Goal: Transaction & Acquisition: Purchase product/service

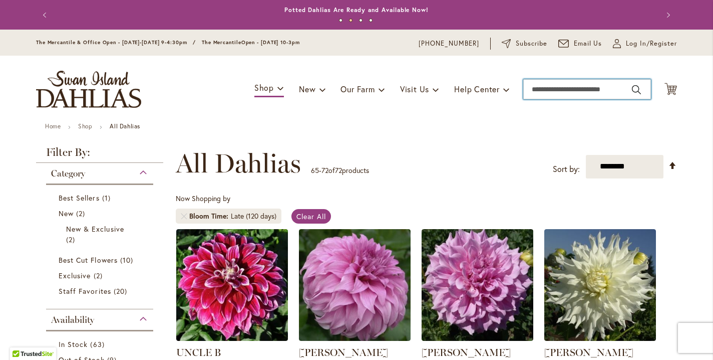
click at [543, 99] on input "Search" at bounding box center [587, 89] width 128 height 20
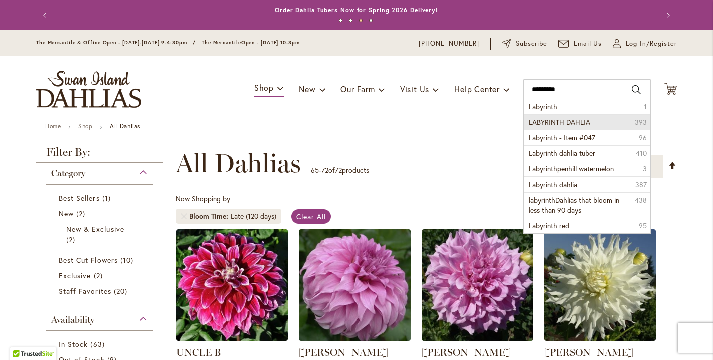
click at [553, 127] on span "LABYRINTH DAHLIA" at bounding box center [560, 122] width 62 height 10
type input "**********"
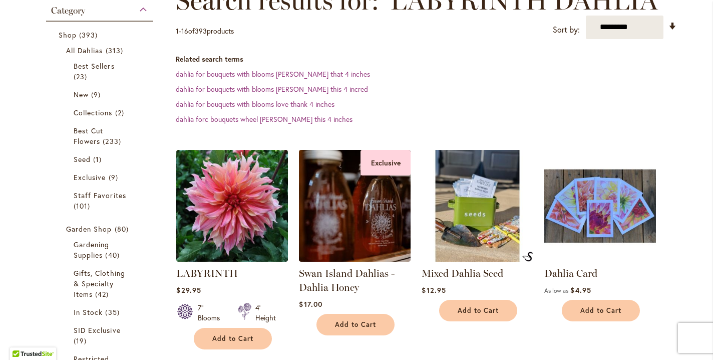
scroll to position [184, 0]
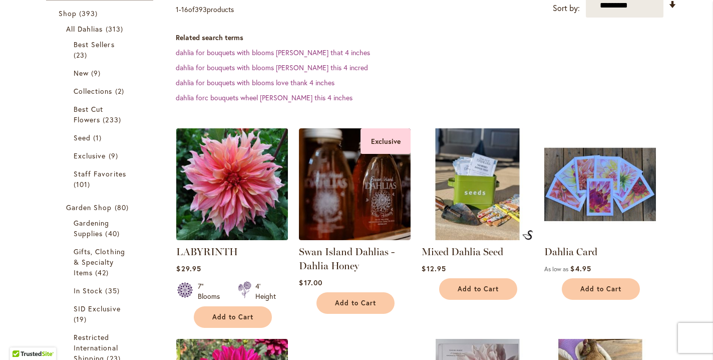
click at [238, 209] on img at bounding box center [232, 183] width 117 height 117
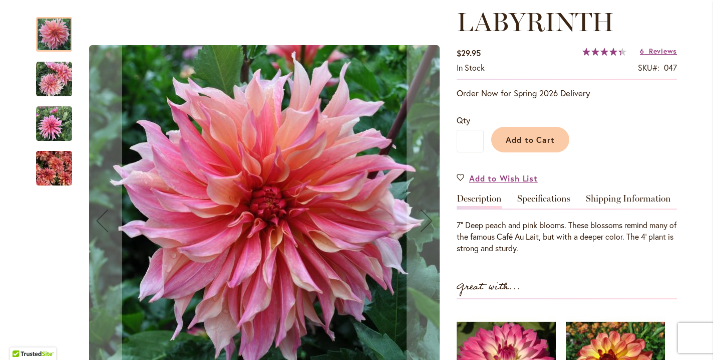
scroll to position [142, 0]
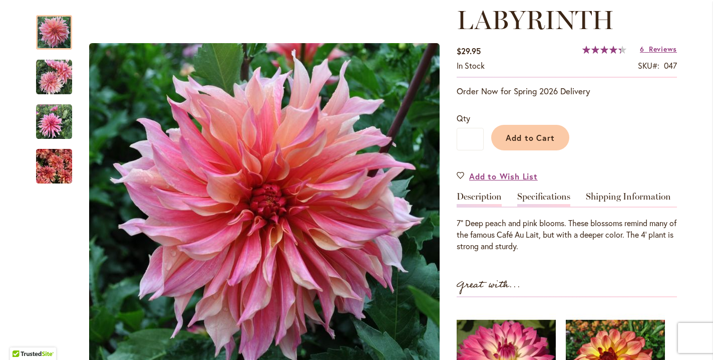
click at [557, 206] on link "Specifications" at bounding box center [543, 199] width 53 height 15
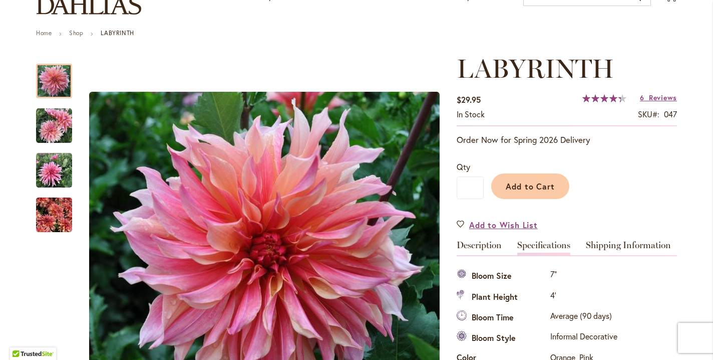
scroll to position [94, 0]
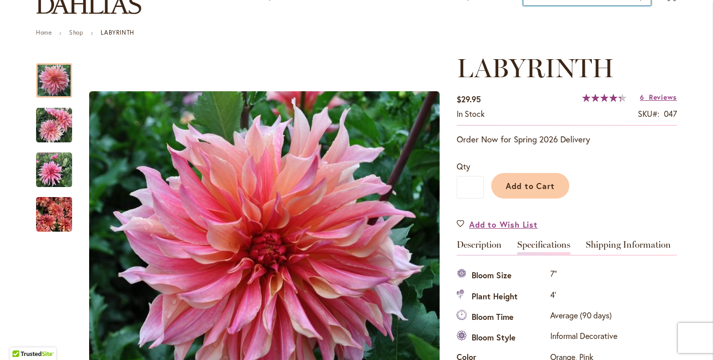
type input "**********"
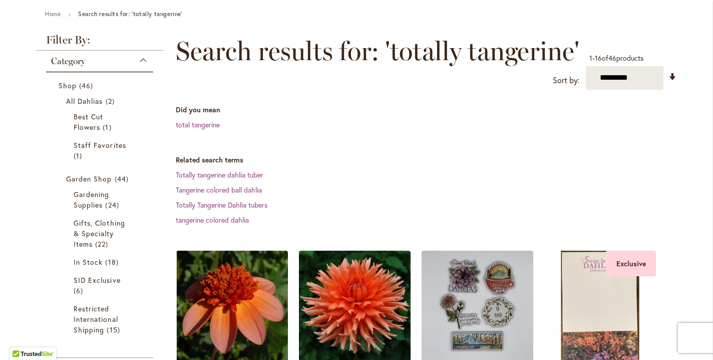
scroll to position [114, 0]
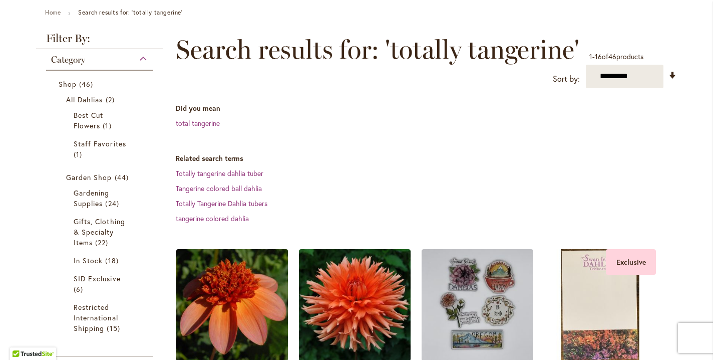
click at [248, 318] on img at bounding box center [232, 304] width 117 height 117
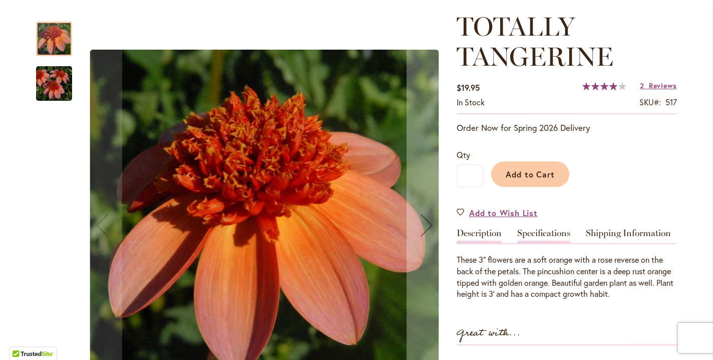
click at [538, 243] on link "Specifications" at bounding box center [543, 235] width 53 height 15
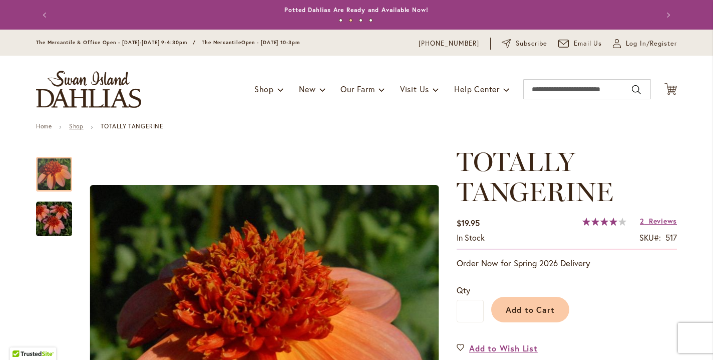
click at [83, 130] on link "Shop" at bounding box center [76, 126] width 14 height 8
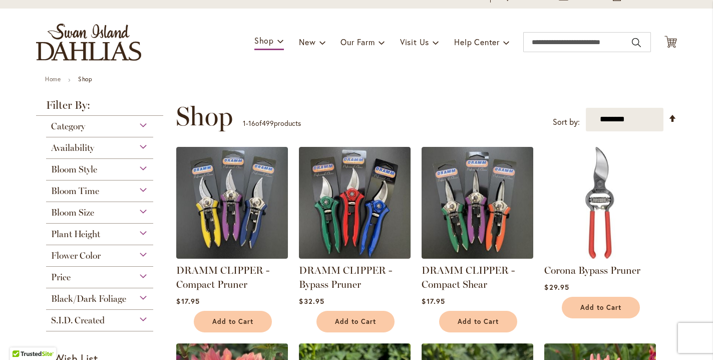
scroll to position [57, 0]
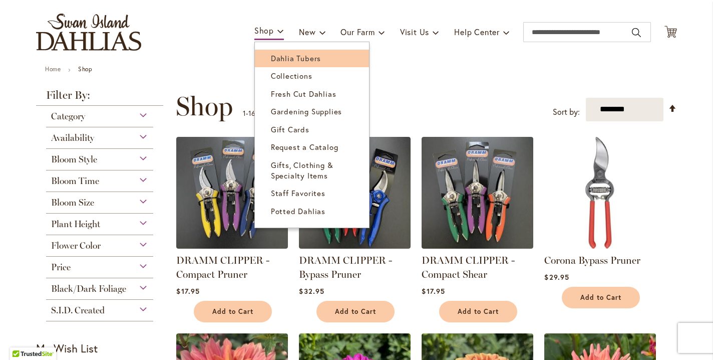
click at [285, 63] on span "Dahlia Tubers" at bounding box center [296, 58] width 50 height 10
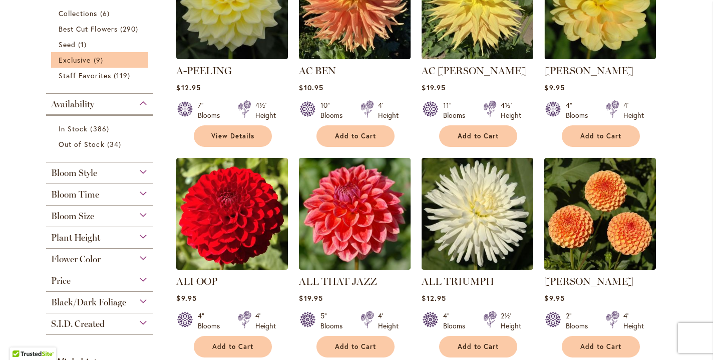
scroll to position [312, 0]
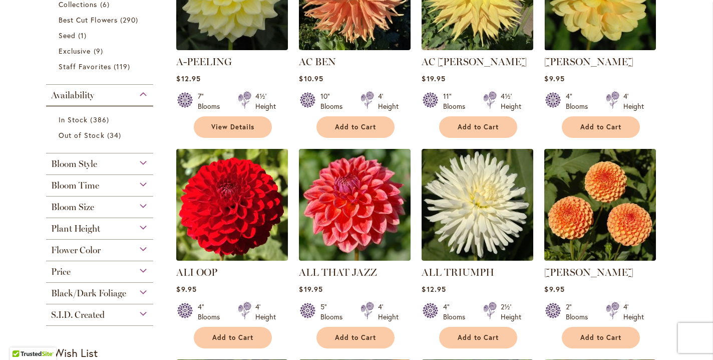
click at [141, 191] on div "Bloom Time" at bounding box center [99, 183] width 107 height 16
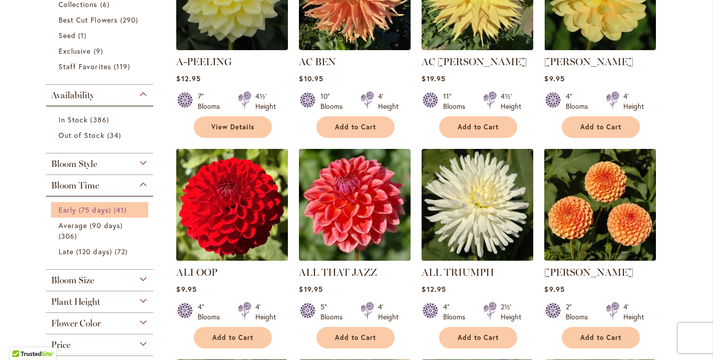
click at [107, 214] on span "Early (75 days)" at bounding box center [85, 210] width 53 height 10
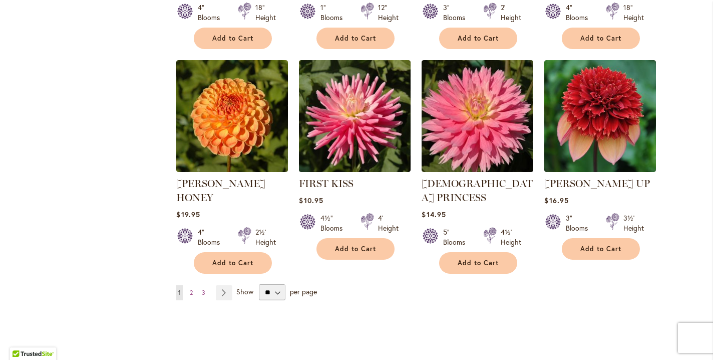
scroll to position [824, 0]
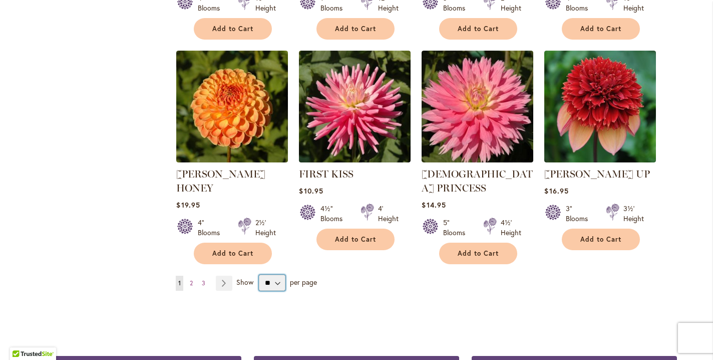
select select "**"
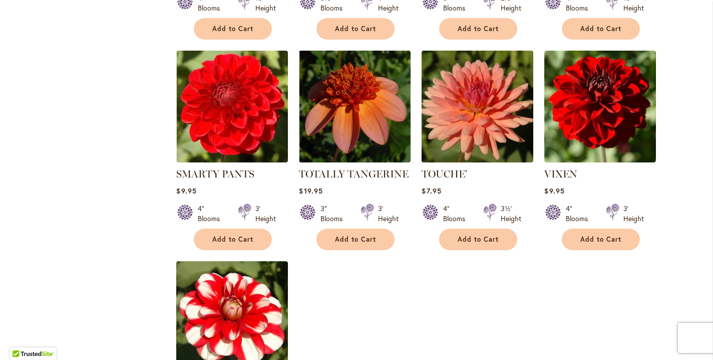
scroll to position [2119, 0]
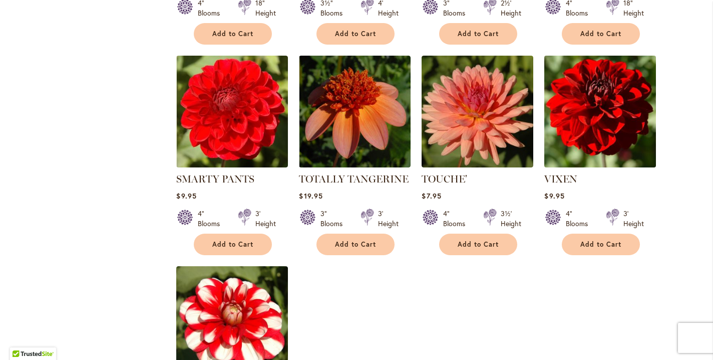
click at [600, 84] on img at bounding box center [600, 111] width 117 height 117
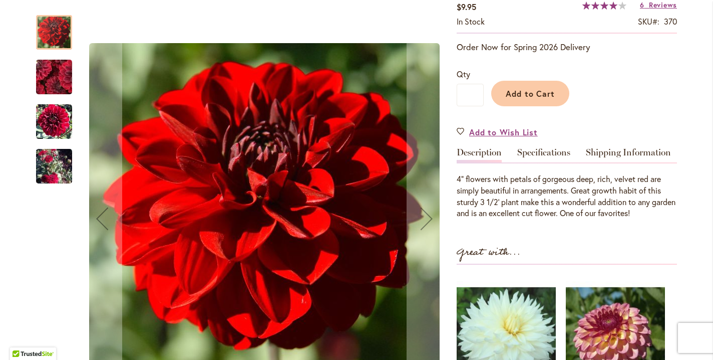
scroll to position [187, 0]
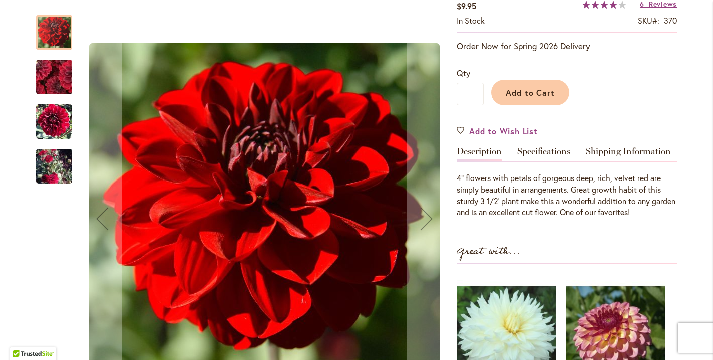
click at [54, 168] on img "VIXEN" at bounding box center [54, 166] width 36 height 66
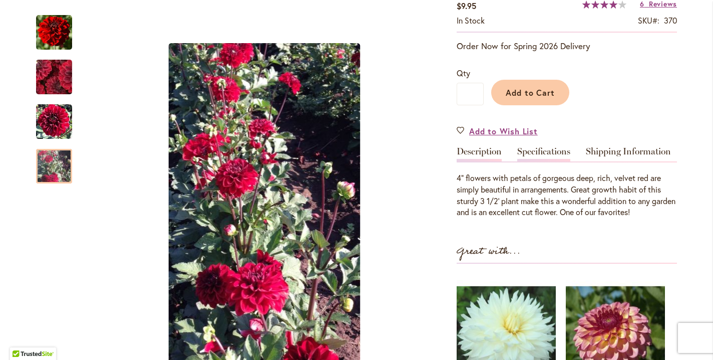
click at [537, 161] on link "Specifications" at bounding box center [543, 154] width 53 height 15
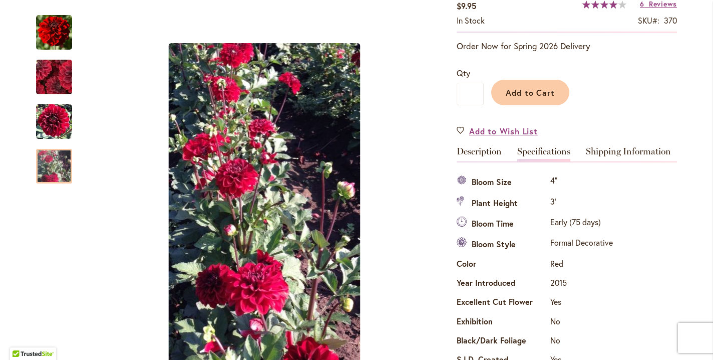
scroll to position [362, 0]
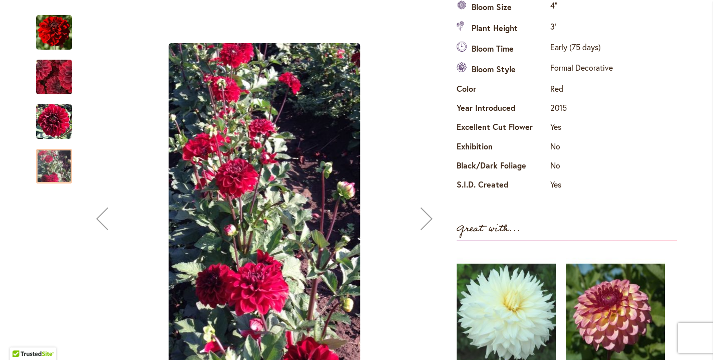
click at [430, 219] on div "Next" at bounding box center [427, 218] width 40 height 40
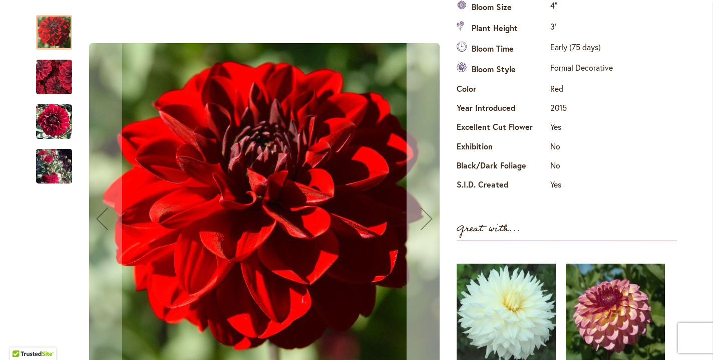
click at [430, 219] on div "Next" at bounding box center [427, 218] width 40 height 40
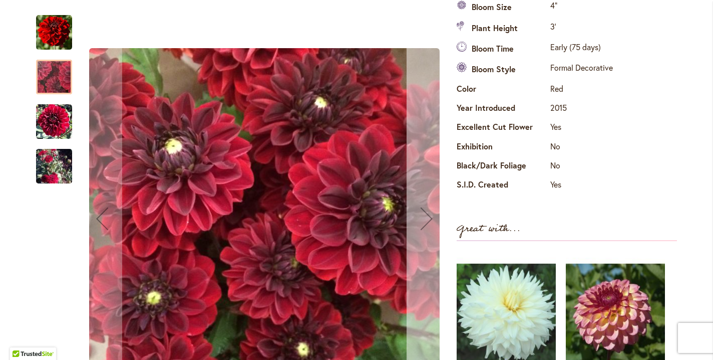
click at [430, 219] on div "Next" at bounding box center [427, 218] width 40 height 40
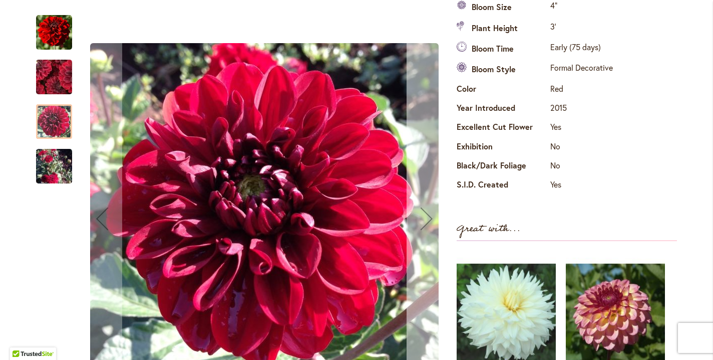
click at [430, 219] on div "Next" at bounding box center [427, 218] width 40 height 40
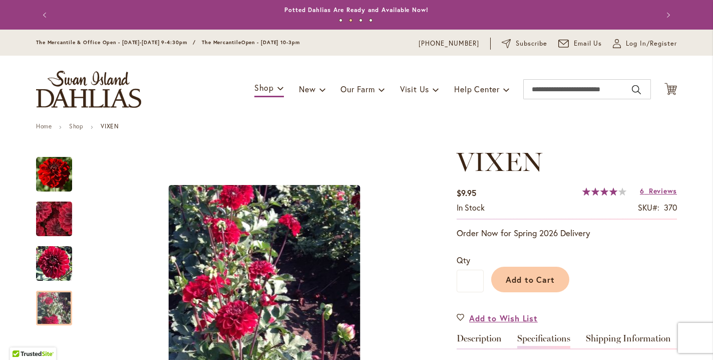
scroll to position [0, 0]
click at [640, 49] on span "Log In/Register" at bounding box center [651, 44] width 51 height 10
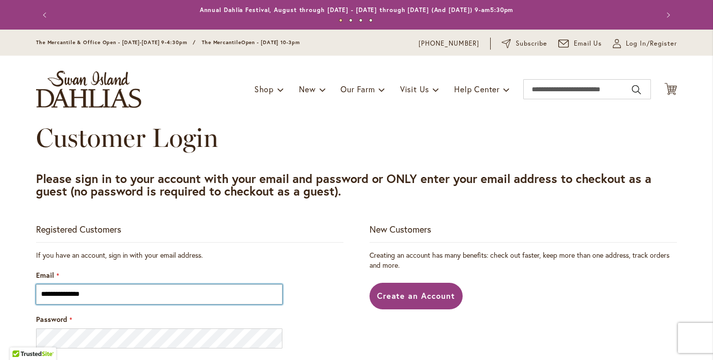
type input "**********"
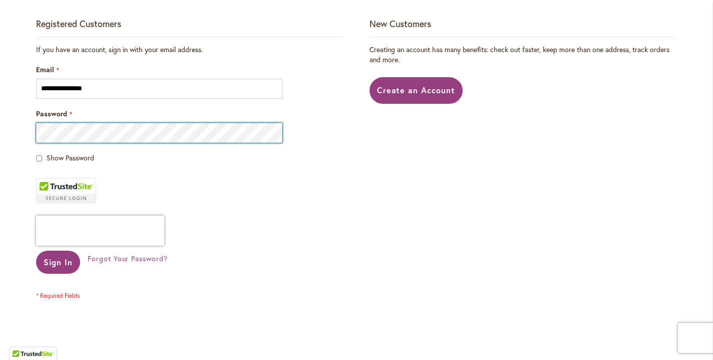
scroll to position [205, 0]
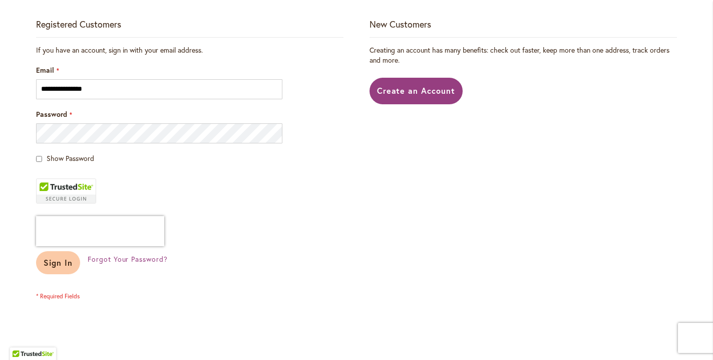
click at [55, 267] on span "Sign In" at bounding box center [58, 262] width 29 height 11
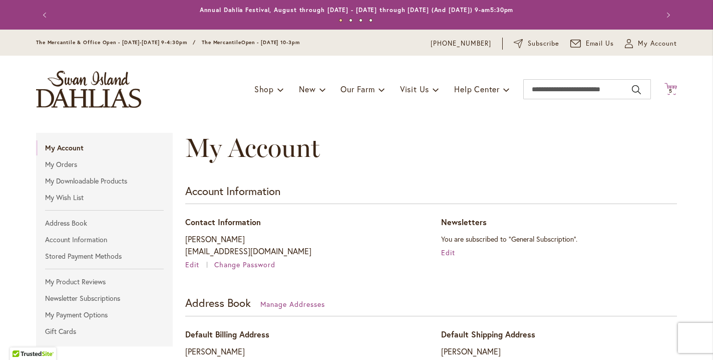
click at [670, 95] on icon "Cart .cls-1 { fill: #231f20; }" at bounding box center [671, 89] width 13 height 13
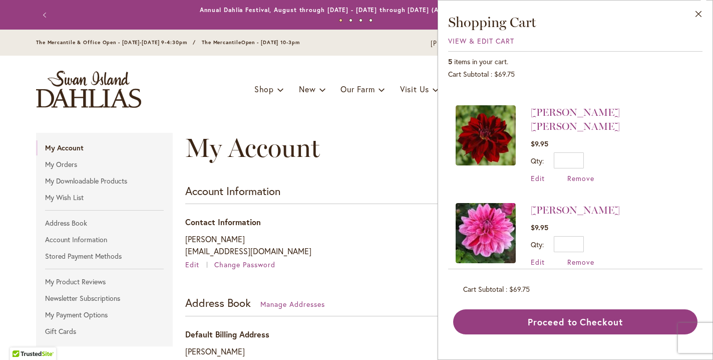
scroll to position [153, 0]
click at [531, 113] on link "[PERSON_NAME] [PERSON_NAME]" at bounding box center [575, 120] width 89 height 26
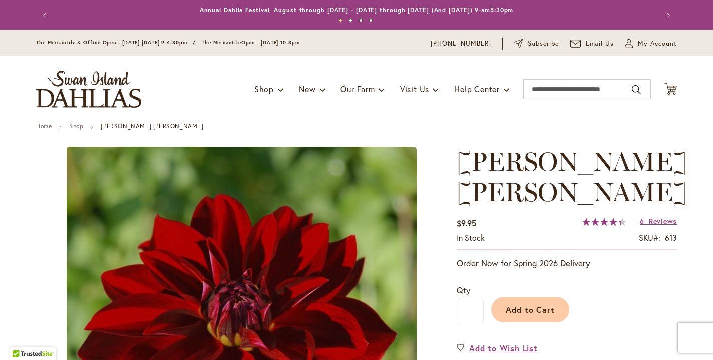
type input "*****"
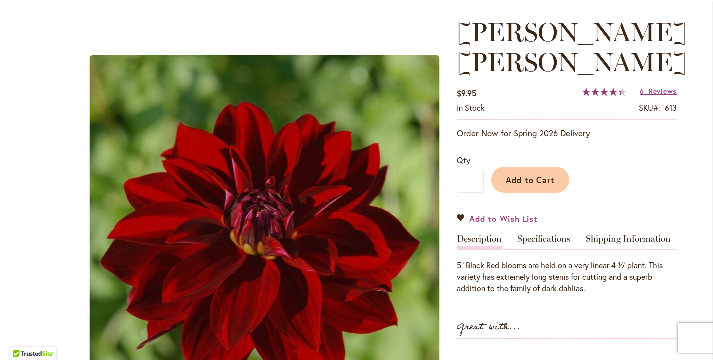
scroll to position [140, 0]
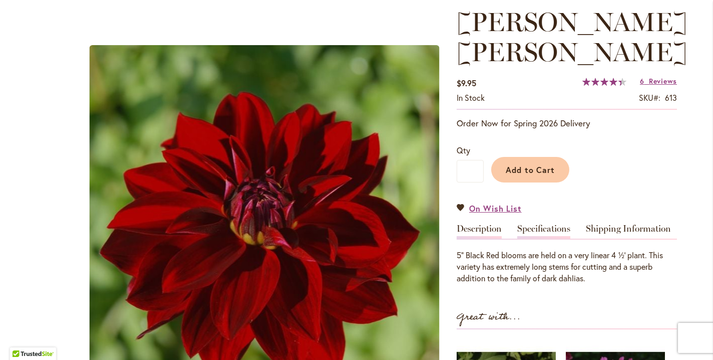
click at [539, 224] on link "Specifications" at bounding box center [543, 231] width 53 height 15
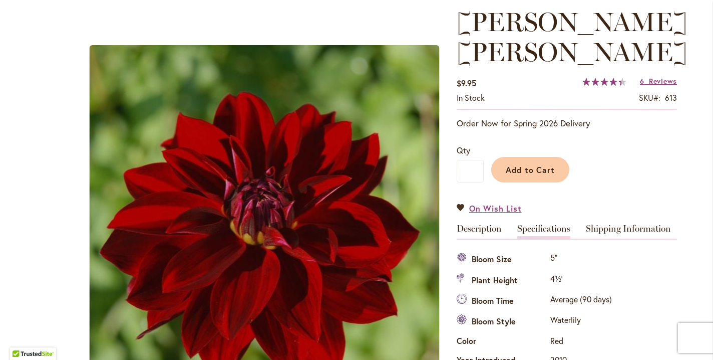
scroll to position [348, 0]
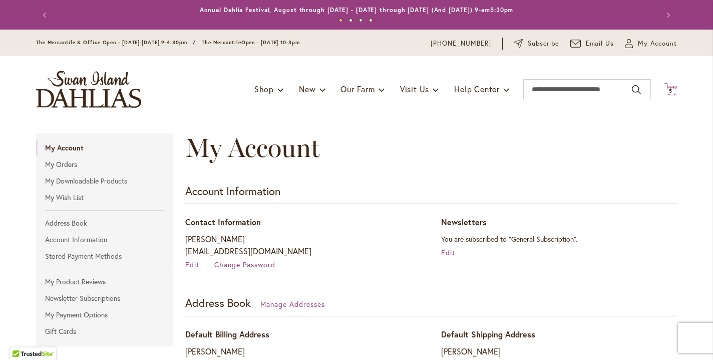
click at [672, 94] on span "5" at bounding box center [671, 91] width 4 height 7
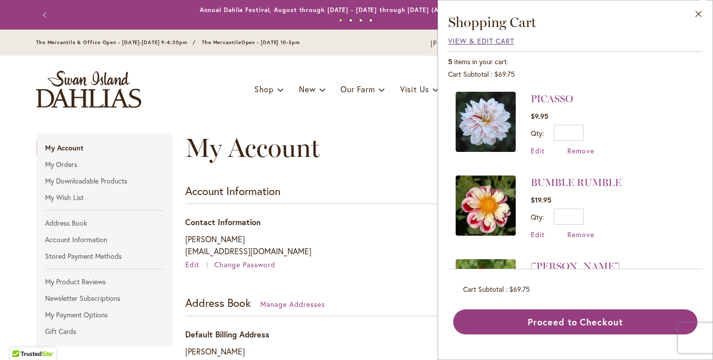
click at [448, 46] on span "View & Edit Cart" at bounding box center [481, 41] width 66 height 10
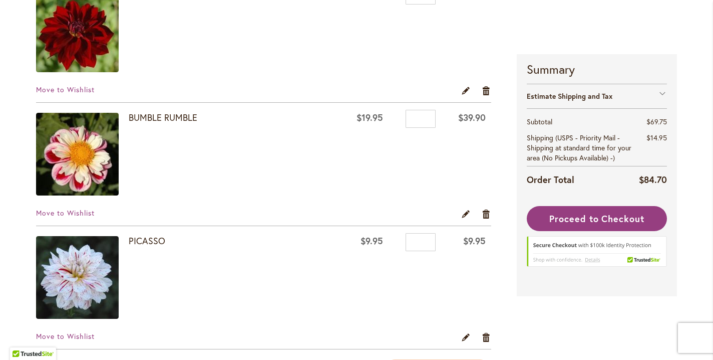
scroll to position [346, 0]
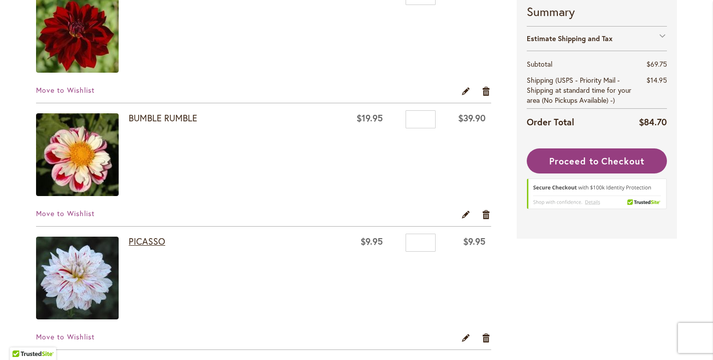
click at [154, 244] on link "PICASSO" at bounding box center [147, 241] width 37 height 12
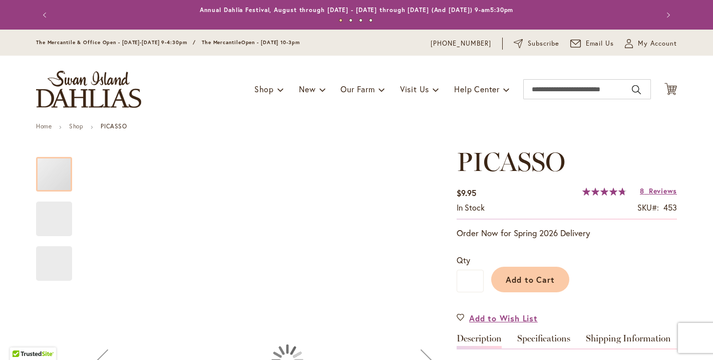
type input "*****"
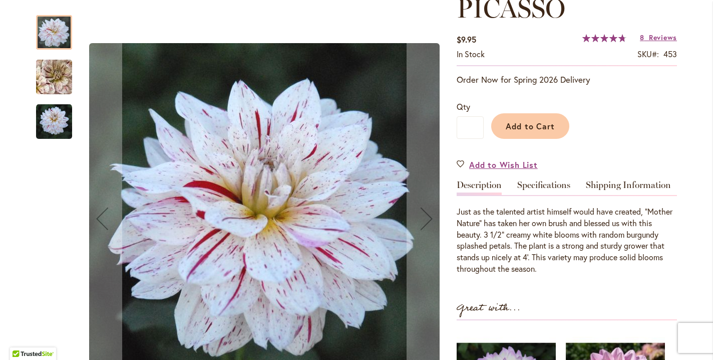
scroll to position [155, 0]
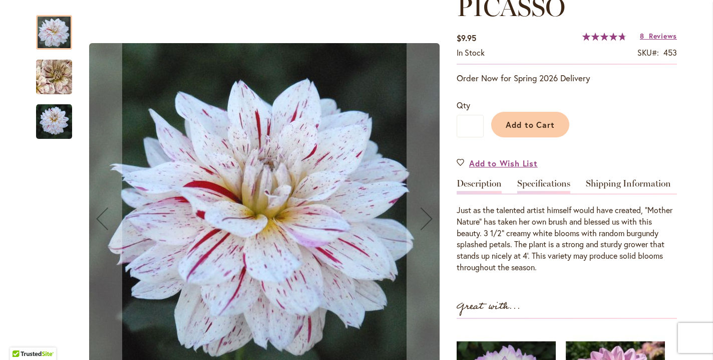
click at [542, 193] on link "Specifications" at bounding box center [543, 186] width 53 height 15
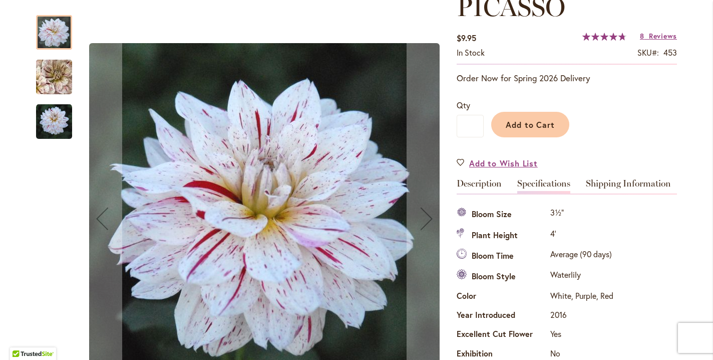
scroll to position [348, 0]
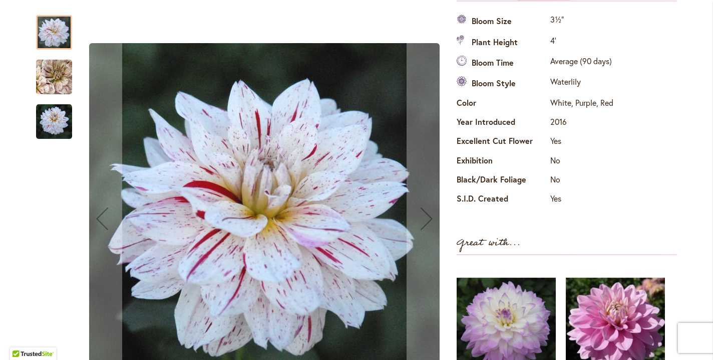
click at [60, 80] on img "PICASSO" at bounding box center [54, 77] width 72 height 67
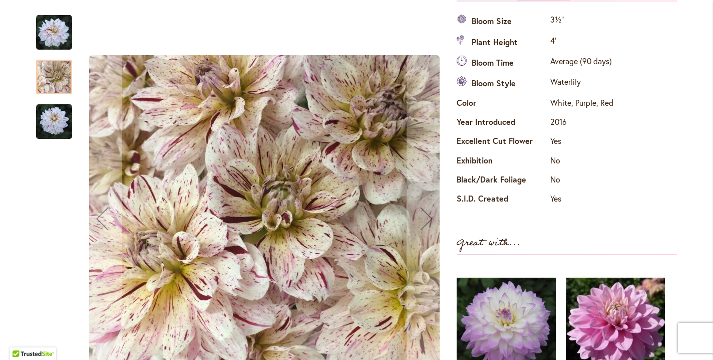
click at [55, 119] on img "PICASSO" at bounding box center [54, 122] width 36 height 36
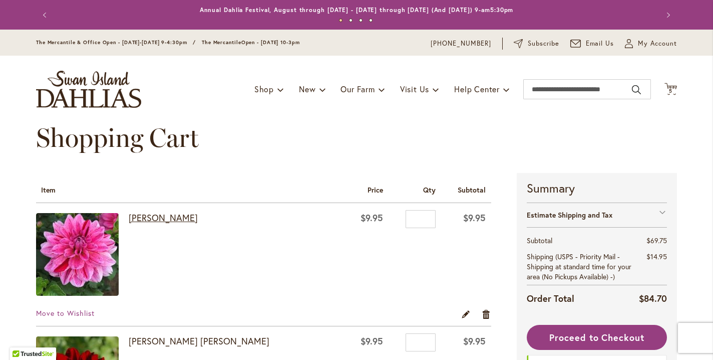
click at [140, 221] on link "[PERSON_NAME]" at bounding box center [163, 217] width 69 height 12
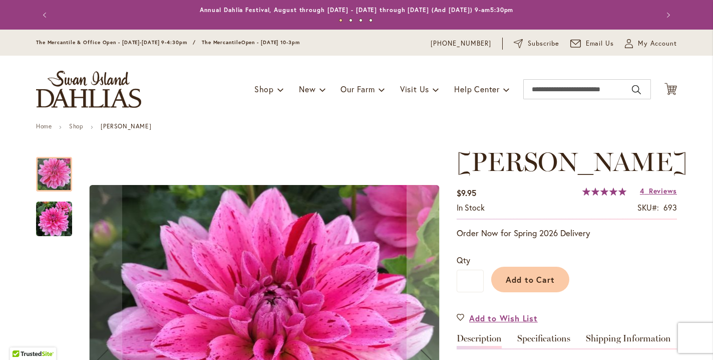
type input "*****"
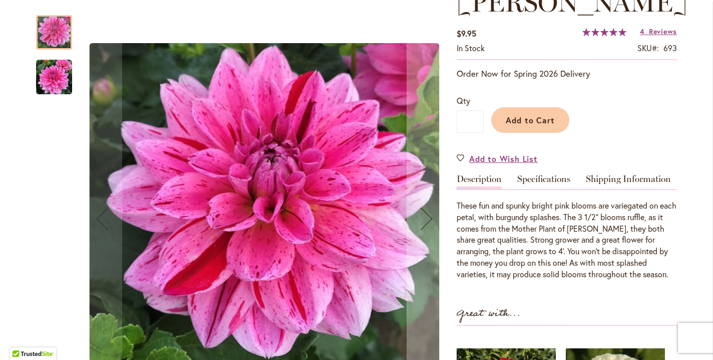
scroll to position [160, 0]
click at [562, 188] on link "Specifications" at bounding box center [543, 181] width 53 height 15
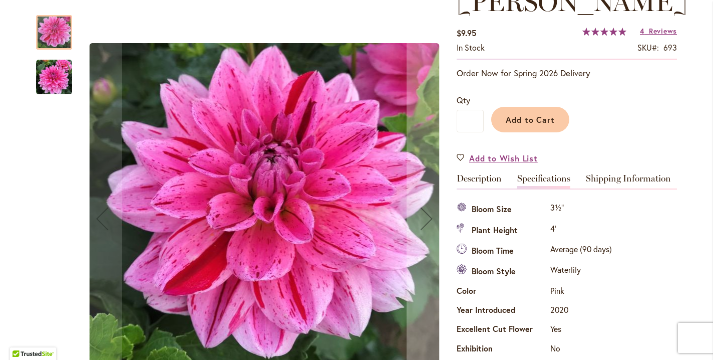
scroll to position [348, 0]
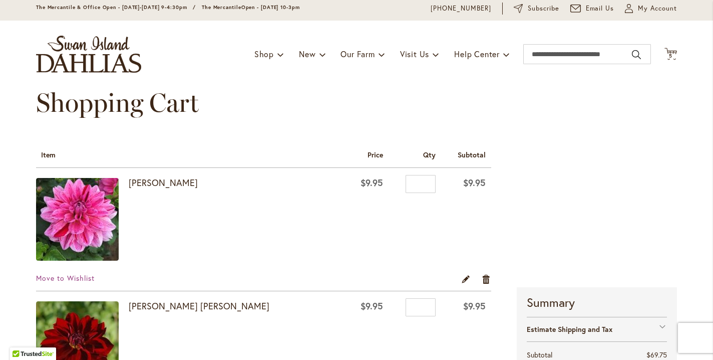
scroll to position [45, 0]
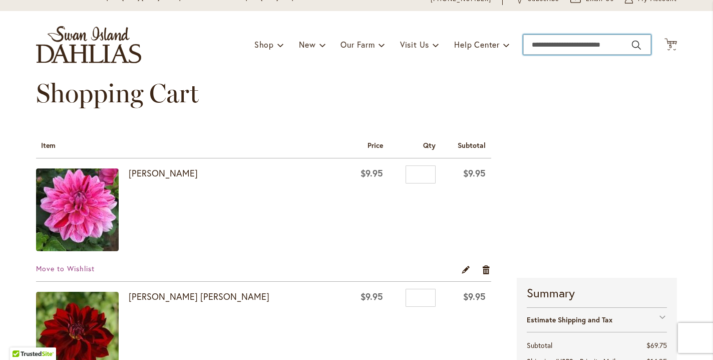
click at [546, 54] on input "Search" at bounding box center [587, 45] width 128 height 20
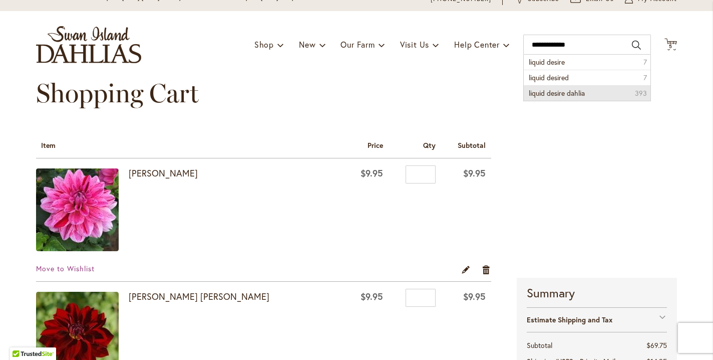
click at [546, 98] on span "liquid desire dahlia" at bounding box center [557, 93] width 56 height 10
type input "**********"
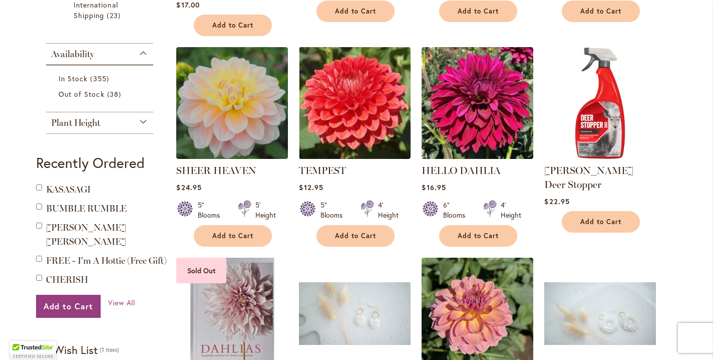
scroll to position [528, 0]
